Goal: Check status: Check status

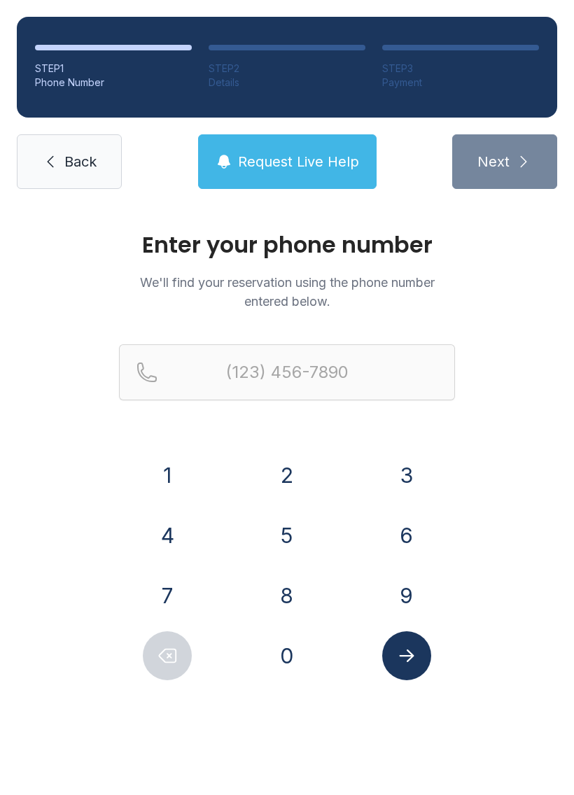
click at [189, 547] on div "4" at bounding box center [167, 535] width 97 height 49
click at [191, 371] on input "Reservation phone number" at bounding box center [287, 372] width 336 height 56
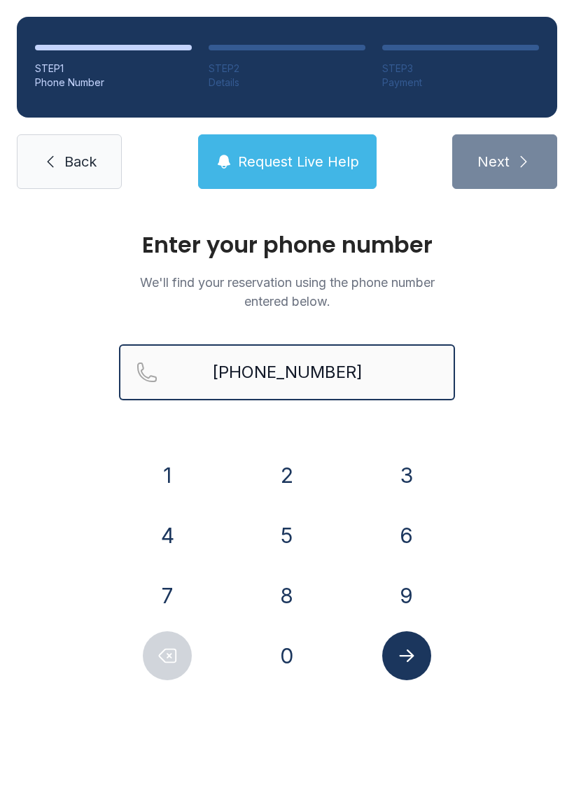
type input "[PHONE_NUMBER]"
click at [307, 165] on span "Request Live Help" at bounding box center [298, 162] width 121 height 20
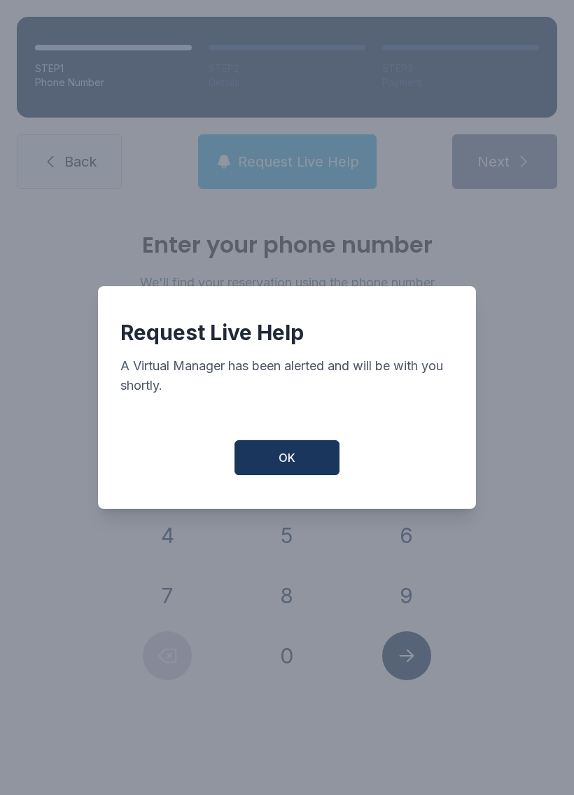
click at [309, 453] on button "OK" at bounding box center [286, 457] width 105 height 35
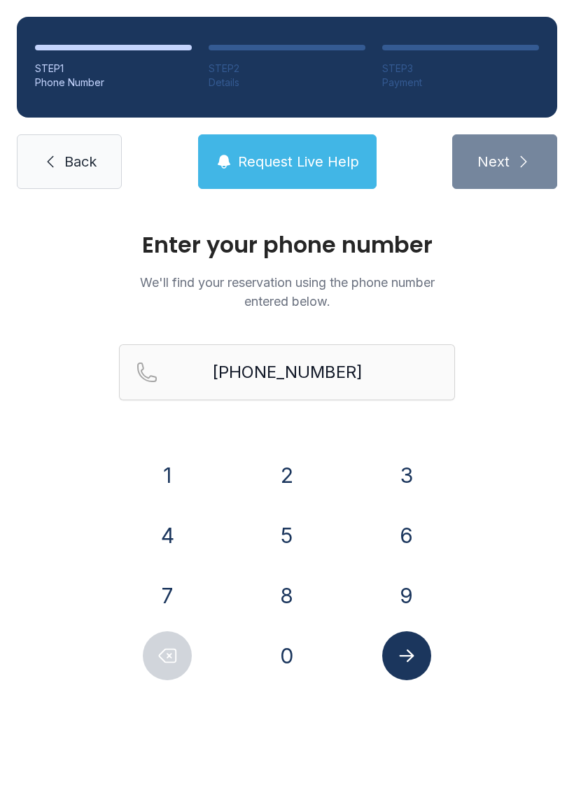
click at [308, 453] on div "2" at bounding box center [287, 475] width 97 height 49
click at [67, 186] on link "Back" at bounding box center [69, 161] width 105 height 55
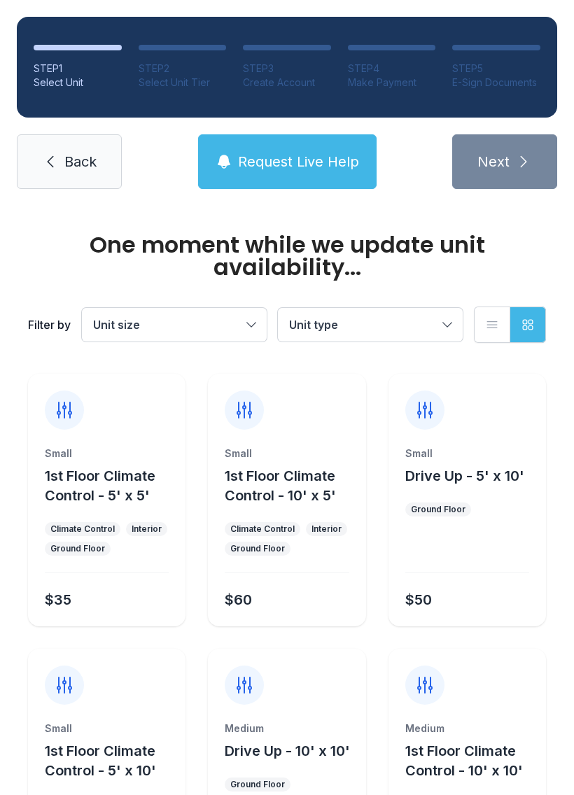
click at [84, 161] on span "Back" at bounding box center [80, 162] width 32 height 20
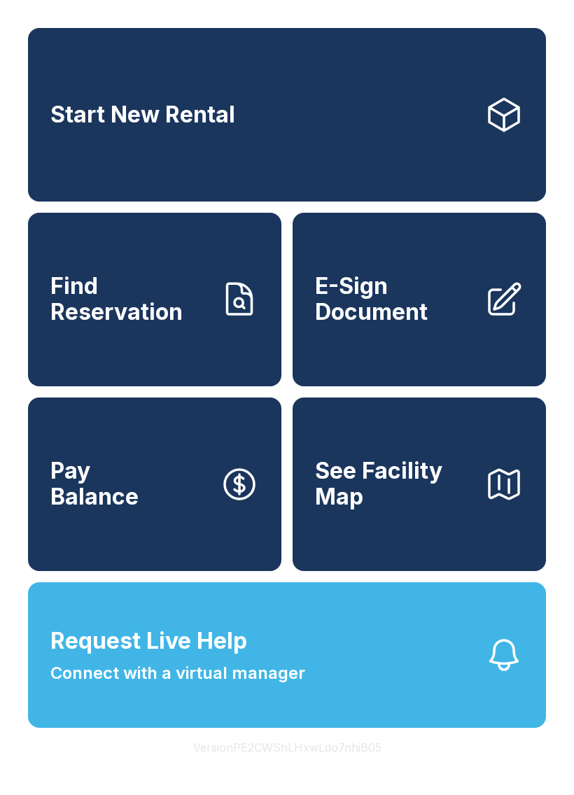
click at [240, 336] on link "Find Reservation" at bounding box center [154, 300] width 253 height 174
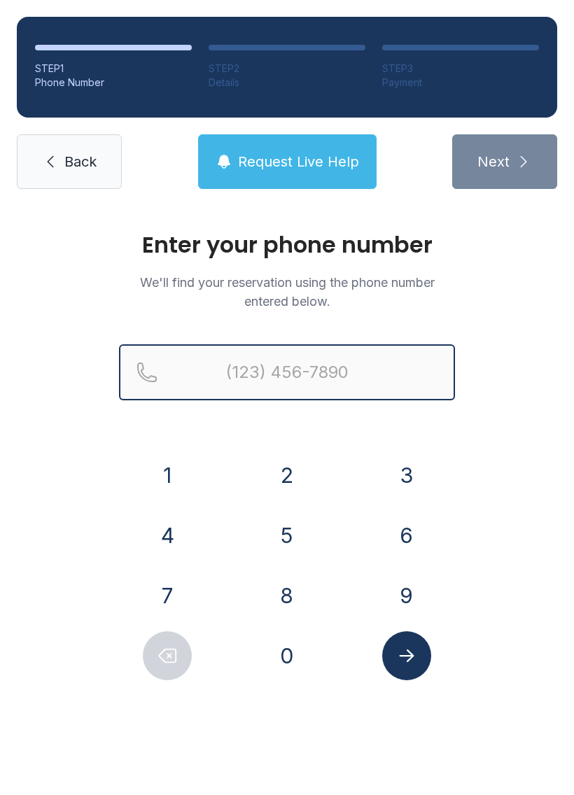
click at [220, 381] on input "Reservation phone number" at bounding box center [287, 372] width 336 height 56
type input "[PHONE_NUMBER]"
click at [216, 366] on input "[PHONE_NUMBER]" at bounding box center [287, 372] width 336 height 56
click at [216, 372] on input "[PHONE_NUMBER]" at bounding box center [287, 372] width 336 height 56
